Goal: Task Accomplishment & Management: Manage account settings

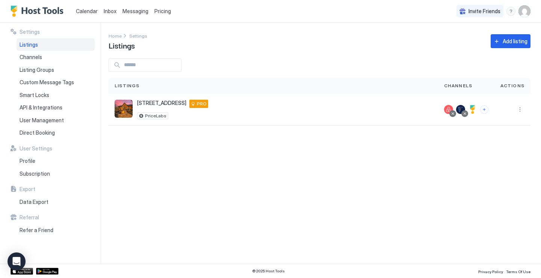
click at [89, 12] on span "Calendar" at bounding box center [87, 11] width 22 height 6
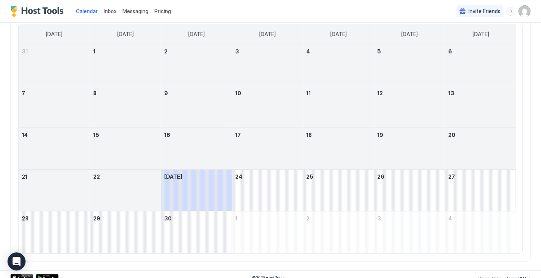
scroll to position [73, 0]
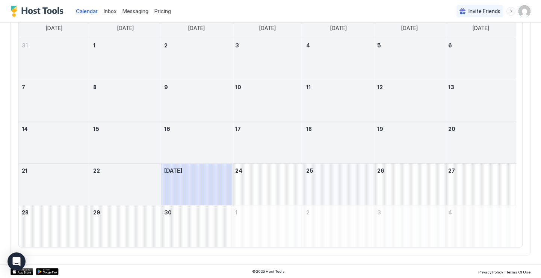
click at [339, 176] on div "September 25, 2025" at bounding box center [338, 184] width 71 height 41
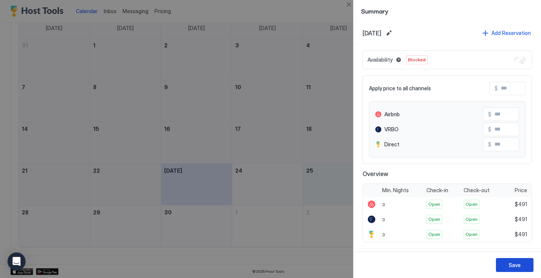
click at [506, 267] on button "Save" at bounding box center [515, 265] width 38 height 14
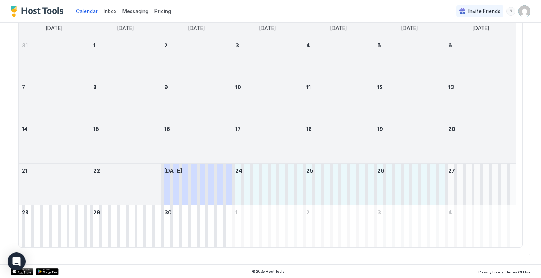
drag, startPoint x: 281, startPoint y: 185, endPoint x: 494, endPoint y: 185, distance: 213.2
click at [494, 185] on tr "21 22 [DATE] 24 25 26 27" at bounding box center [268, 185] width 498 height 42
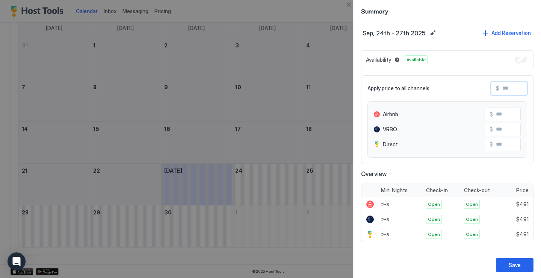
click at [513, 91] on input "Input Field" at bounding box center [530, 88] width 60 height 13
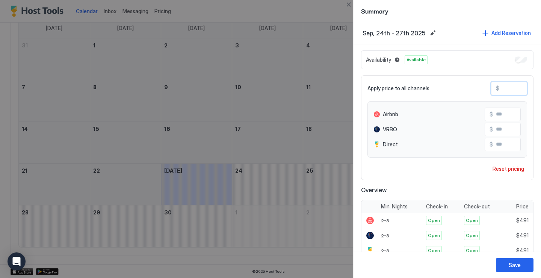
type input "*"
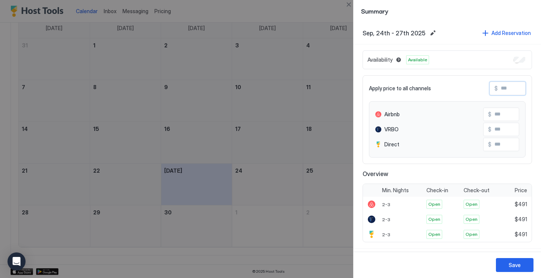
click at [494, 144] on input "Input Field" at bounding box center [522, 144] width 60 height 13
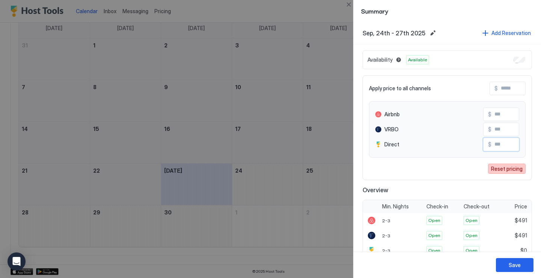
type input "*"
click at [497, 171] on div "Reset pricing" at bounding box center [507, 169] width 32 height 8
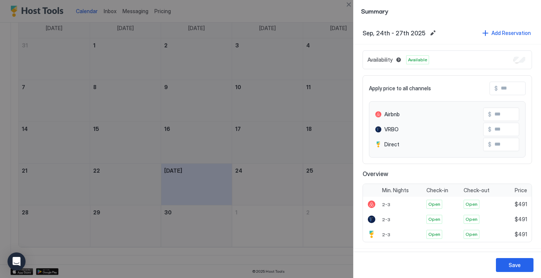
click at [502, 141] on input "Input Field" at bounding box center [522, 144] width 60 height 13
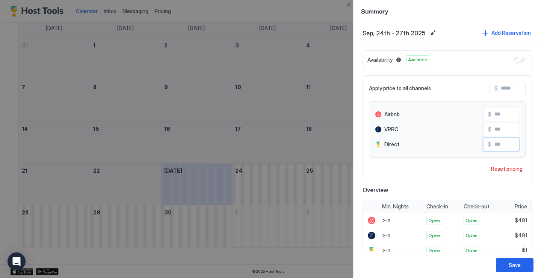
type input "*"
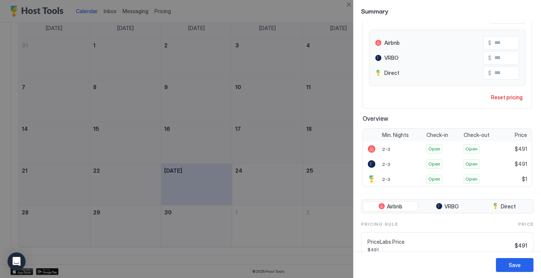
scroll to position [79, 0]
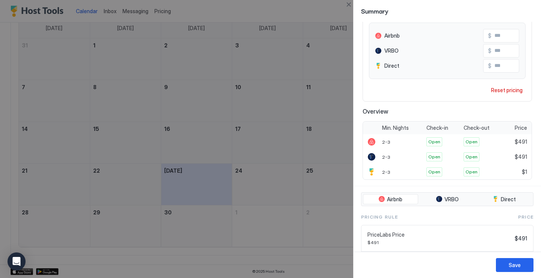
click at [498, 67] on input "*" at bounding box center [522, 65] width 60 height 13
click at [507, 266] on button "Save" at bounding box center [515, 265] width 38 height 14
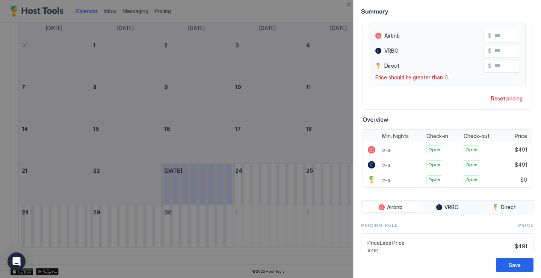
click at [507, 68] on input "*" at bounding box center [522, 65] width 60 height 13
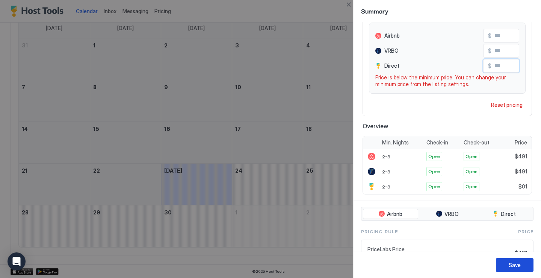
type input "**"
click at [511, 267] on div "Save" at bounding box center [515, 265] width 12 height 8
click at [508, 103] on div "Reset pricing" at bounding box center [507, 105] width 32 height 8
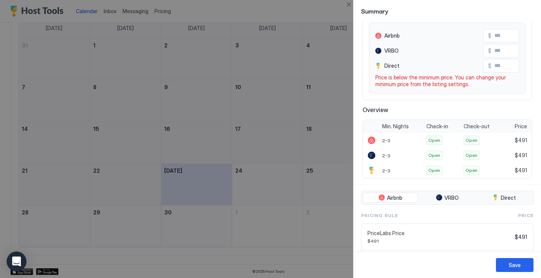
click at [18, 259] on icon "Open Intercom Messenger" at bounding box center [16, 261] width 9 height 10
click at [515, 255] on div "Save" at bounding box center [448, 265] width 188 height 26
click at [513, 267] on div "Save" at bounding box center [515, 265] width 12 height 8
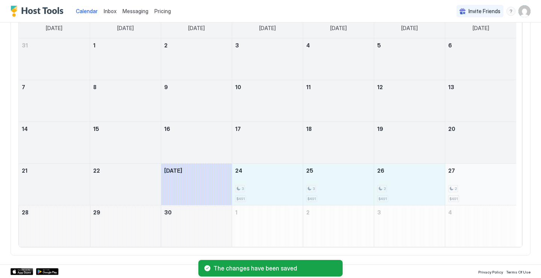
drag, startPoint x: 287, startPoint y: 180, endPoint x: 450, endPoint y: 187, distance: 162.9
click at [450, 187] on tr "21 22 [DATE] 24 3 $491 25 3 $491 26 2 $491 27 2 $491" at bounding box center [268, 185] width 498 height 42
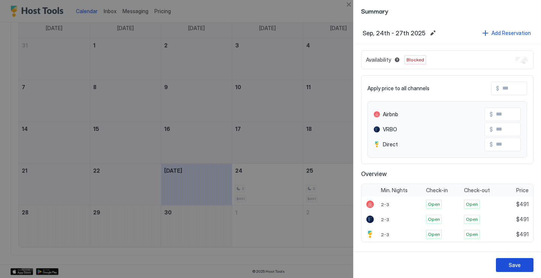
click at [510, 267] on div "Save" at bounding box center [515, 265] width 12 height 8
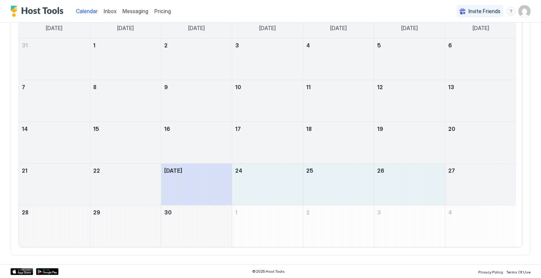
drag, startPoint x: 281, startPoint y: 187, endPoint x: 462, endPoint y: 185, distance: 181.2
click at [462, 185] on tr "21 22 [DATE] 24 25 26 27" at bounding box center [268, 185] width 498 height 42
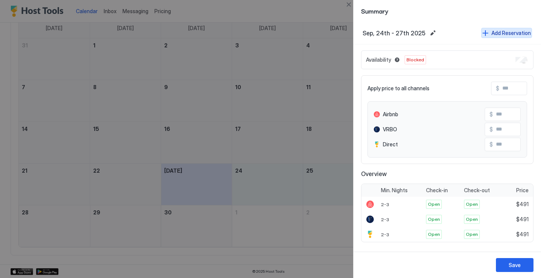
click at [502, 33] on div "Add Reservation" at bounding box center [511, 33] width 39 height 8
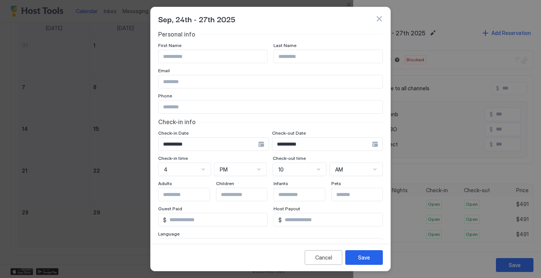
click at [229, 58] on input "Input Field" at bounding box center [213, 56] width 109 height 13
type input "******"
type input "**********"
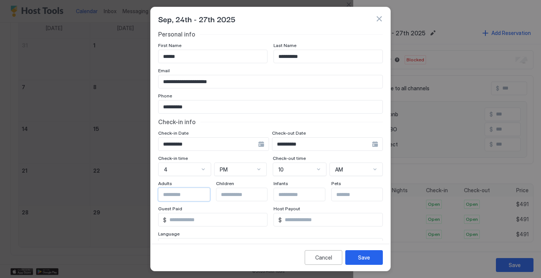
click at [179, 196] on input "Input Field" at bounding box center [190, 194] width 62 height 13
type input "*"
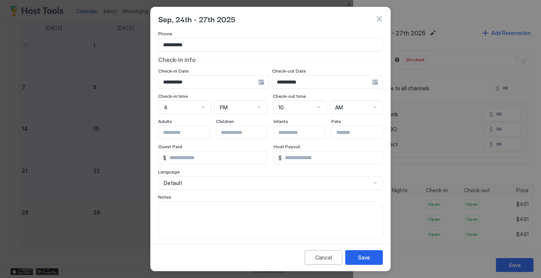
scroll to position [68, 0]
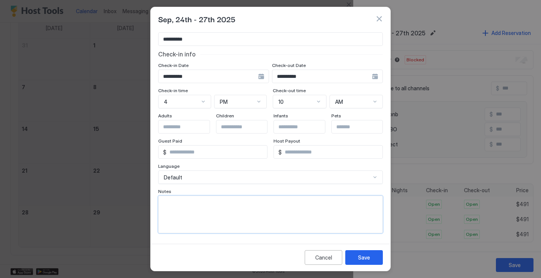
click at [348, 203] on textarea "Input Field" at bounding box center [271, 214] width 224 height 37
type textarea "**********"
click at [366, 256] on div "Save" at bounding box center [364, 257] width 12 height 8
